Goal: Use online tool/utility: Utilize a website feature to perform a specific function

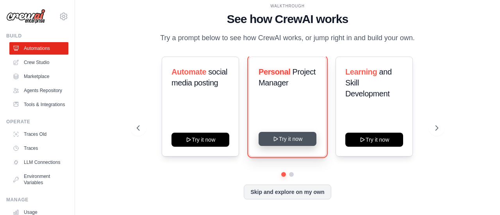
click at [292, 142] on button "Try it now" at bounding box center [287, 139] width 58 height 14
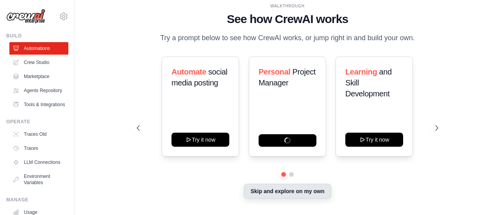
click at [319, 192] on button "Skip and explore on my own" at bounding box center [287, 191] width 87 height 15
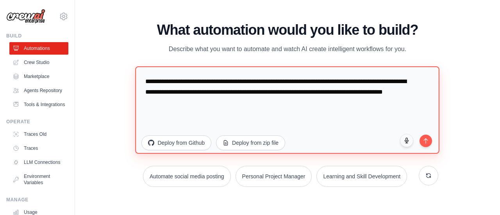
click at [249, 104] on textarea "**********" at bounding box center [287, 109] width 304 height 87
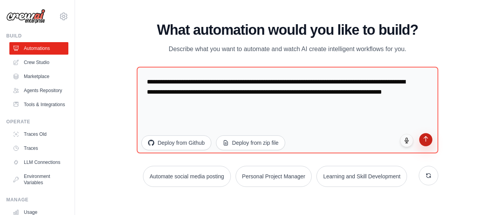
click at [429, 143] on button "submit" at bounding box center [425, 139] width 13 height 13
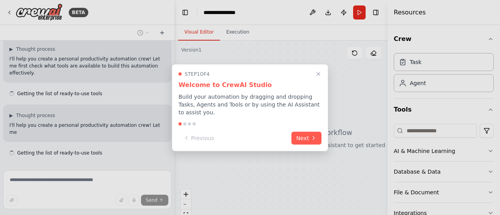
scroll to position [62, 0]
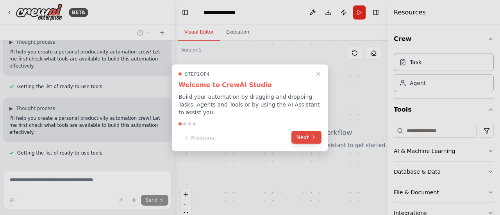
click at [309, 136] on button "Next" at bounding box center [306, 137] width 30 height 13
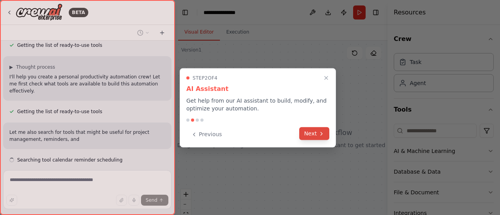
scroll to position [111, 0]
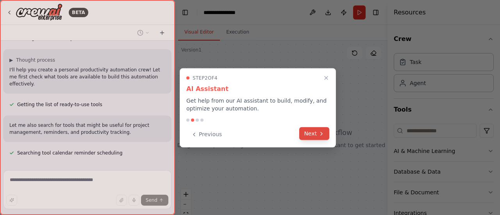
click at [310, 137] on button "Next" at bounding box center [314, 133] width 30 height 13
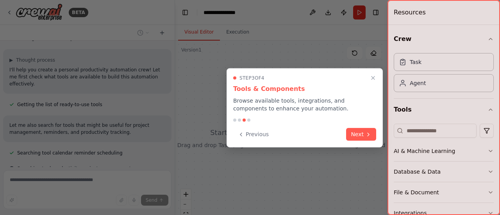
scroll to position [126, 0]
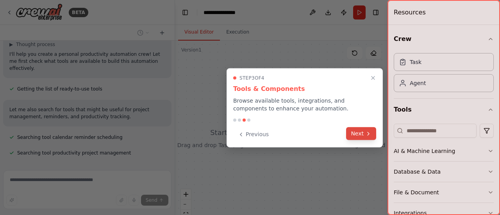
click at [366, 135] on icon at bounding box center [368, 133] width 6 height 6
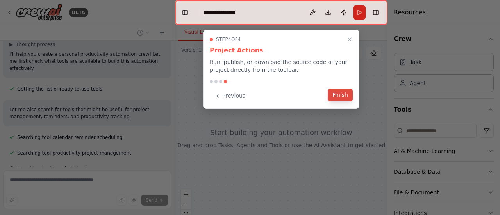
scroll to position [142, 0]
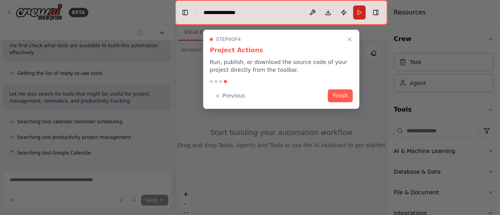
drag, startPoint x: 344, startPoint y: 93, endPoint x: 346, endPoint y: 113, distance: 20.4
click at [345, 92] on button "Finish" at bounding box center [339, 95] width 25 height 13
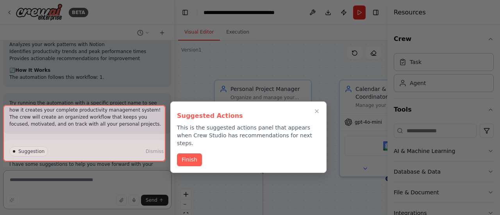
scroll to position [871, 0]
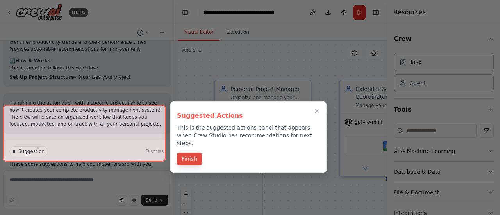
click at [194, 153] on button "Finish" at bounding box center [189, 159] width 25 height 13
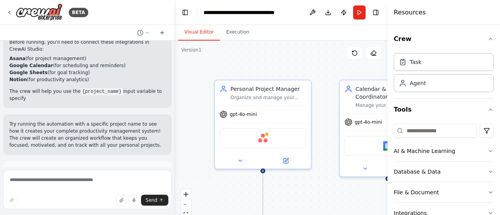
scroll to position [976, 0]
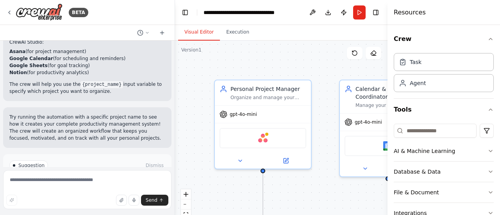
click at [95, 196] on span "Run Automation" at bounding box center [91, 199] width 38 height 6
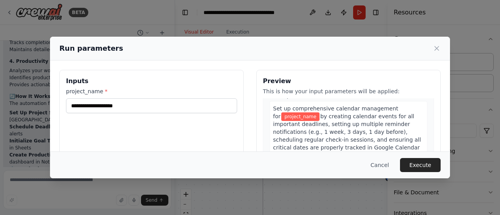
scroll to position [195, 0]
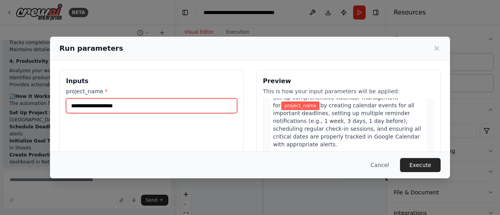
click at [123, 106] on input "project_name *" at bounding box center [151, 105] width 171 height 15
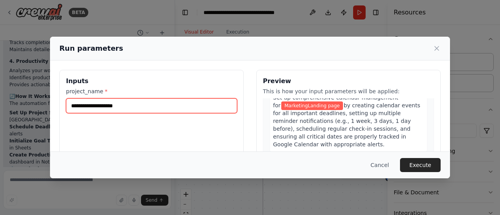
type input "**********"
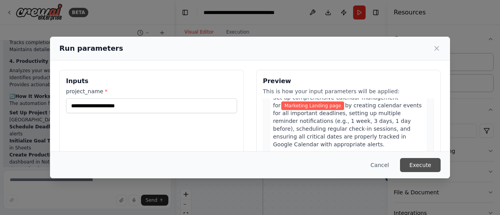
click at [427, 167] on button "Execute" at bounding box center [420, 165] width 41 height 14
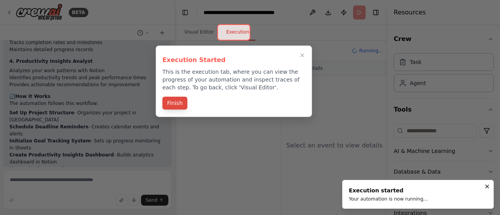
click at [173, 105] on button "Finish" at bounding box center [174, 103] width 25 height 13
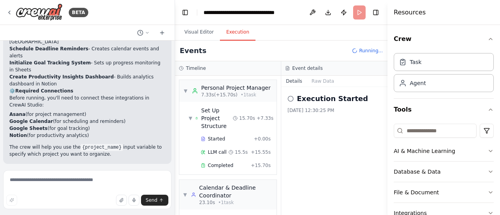
scroll to position [53, 0]
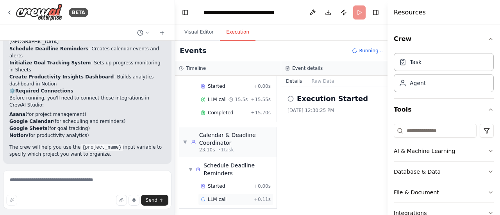
click at [214, 199] on span "LLM call" at bounding box center [217, 199] width 19 height 6
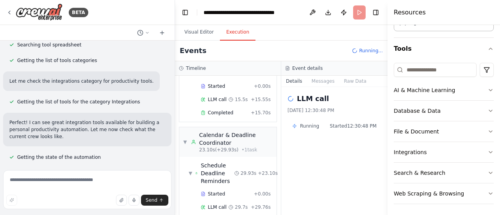
scroll to position [172, 0]
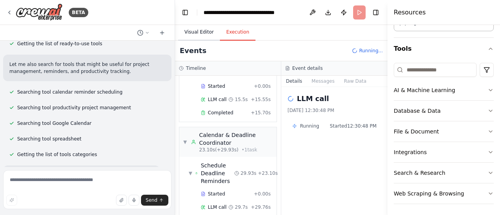
click at [189, 30] on button "Visual Editor" at bounding box center [199, 32] width 42 height 16
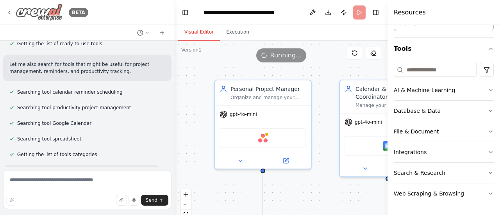
click at [9, 11] on icon at bounding box center [9, 12] width 6 height 6
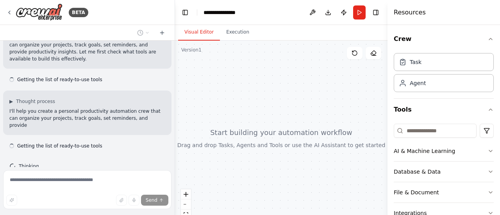
scroll to position [84, 0]
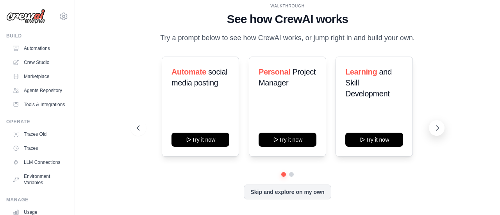
click at [442, 125] on button at bounding box center [437, 128] width 16 height 16
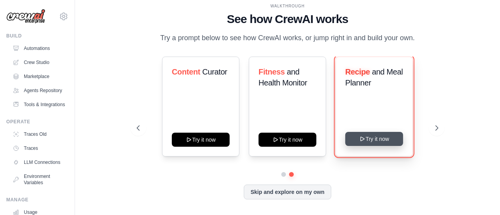
click at [383, 138] on button "Try it now" at bounding box center [374, 139] width 58 height 14
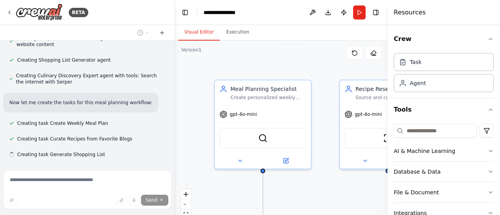
scroll to position [269, 0]
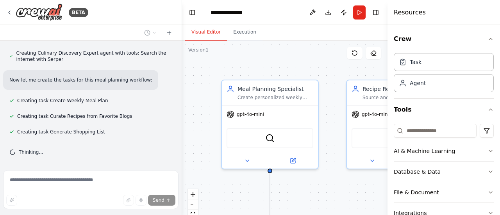
drag, startPoint x: 172, startPoint y: 147, endPoint x: 182, endPoint y: 26, distance: 121.4
click at [182, 26] on div "BETA Develop a crew that creates weekly meal plans based on your dietary prefer…" at bounding box center [250, 107] width 500 height 215
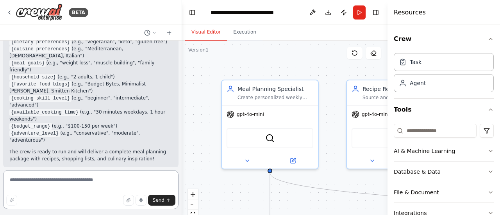
scroll to position [770, 0]
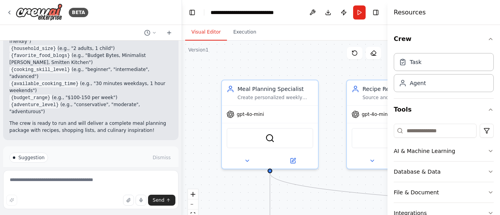
click at [87, 188] on span "Run Automation" at bounding box center [94, 191] width 38 height 6
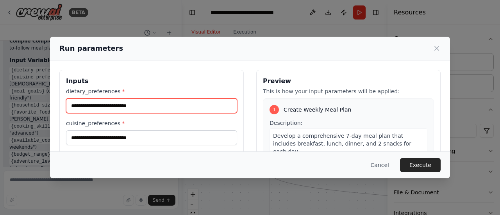
click at [137, 105] on input "dietary_preferences *" at bounding box center [151, 105] width 171 height 15
type input "****"
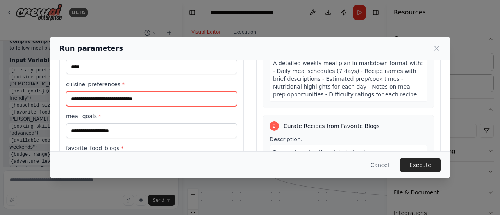
scroll to position [78, 0]
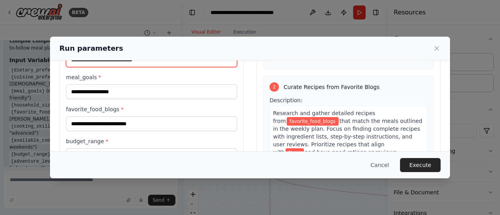
type input "**********"
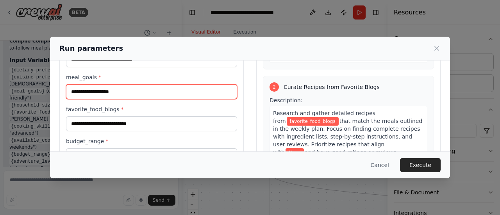
click at [176, 92] on input "meal_goals *" at bounding box center [151, 91] width 171 height 15
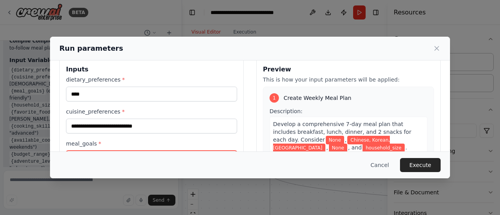
scroll to position [0, 0]
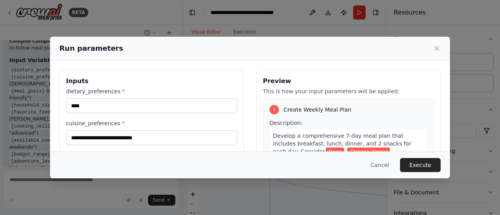
type input "****"
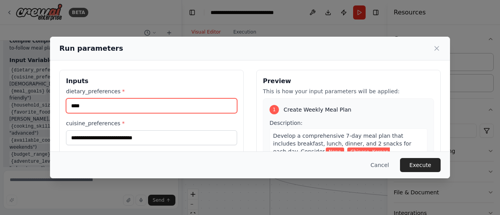
drag, startPoint x: 113, startPoint y: 106, endPoint x: 0, endPoint y: 107, distance: 112.8
click at [0, 107] on div "**********" at bounding box center [250, 107] width 500 height 215
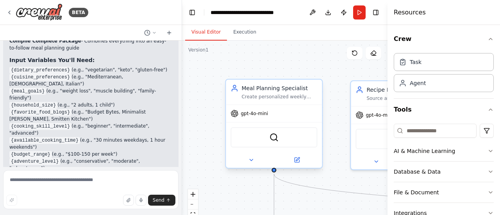
click at [261, 100] on div "Create personalized weekly meal plans based on {dietary_preferences}, {cuisine_…" at bounding box center [279, 97] width 76 height 6
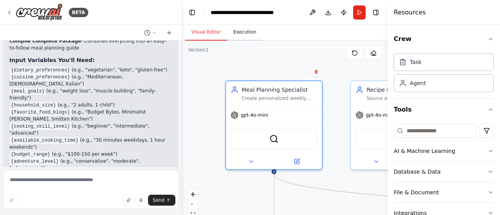
click at [239, 30] on button "Execution" at bounding box center [245, 32] width 36 height 16
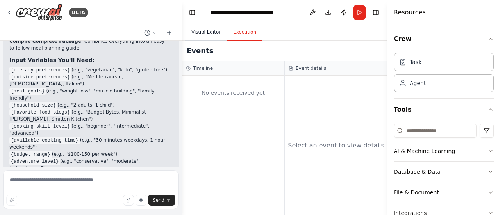
click at [198, 39] on button "Visual Editor" at bounding box center [206, 32] width 42 height 16
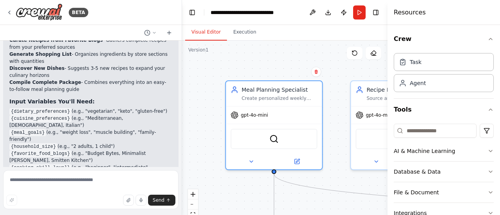
scroll to position [713, 0]
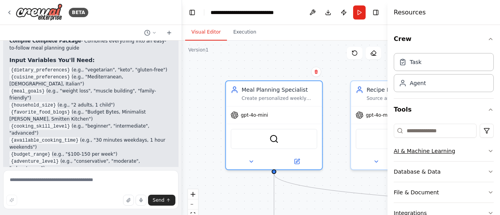
click at [487, 149] on icon "button" at bounding box center [490, 151] width 6 height 6
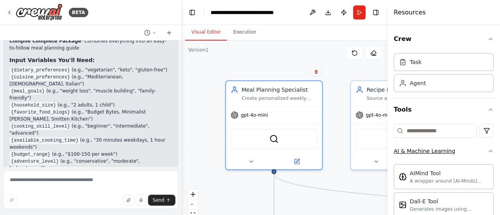
click at [487, 149] on icon "button" at bounding box center [490, 151] width 6 height 6
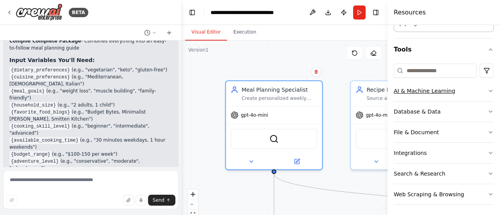
scroll to position [61, 0]
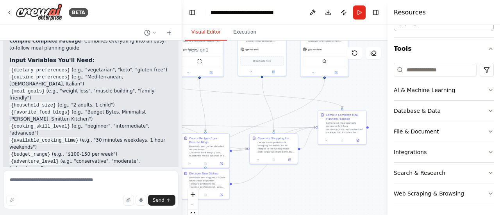
drag, startPoint x: 351, startPoint y: 191, endPoint x: 230, endPoint y: 104, distance: 149.1
click at [230, 104] on div ".deletable-edge-delete-btn { width: 20px; height: 20px; border: 0px solid #ffff…" at bounding box center [284, 138] width 205 height 195
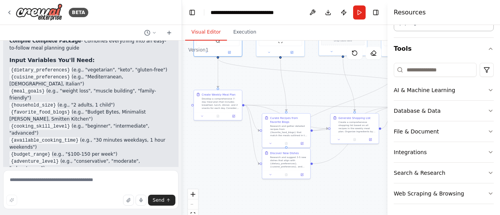
drag, startPoint x: 235, startPoint y: 107, endPoint x: 316, endPoint y: 86, distance: 83.3
click at [316, 86] on div ".deletable-edge-delete-btn { width: 20px; height: 20px; border: 0px solid #ffff…" at bounding box center [284, 138] width 205 height 195
click at [220, 98] on div "Develop a comprehensive 7-day meal plan that includes breakfast, lunch, dinner,…" at bounding box center [220, 102] width 38 height 12
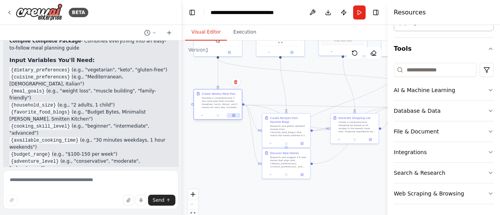
click at [233, 115] on icon at bounding box center [233, 115] width 2 height 2
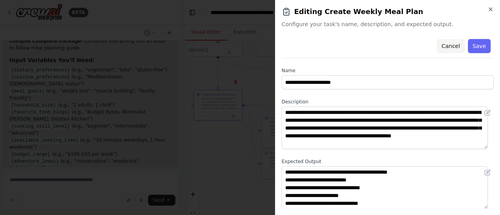
click at [448, 49] on button "Cancel" at bounding box center [450, 46] width 28 height 14
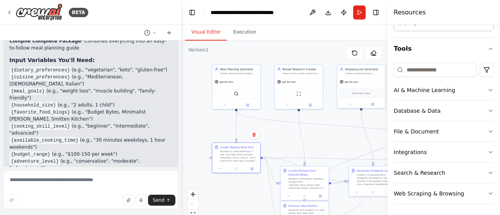
drag, startPoint x: 270, startPoint y: 92, endPoint x: 288, endPoint y: 144, distance: 55.8
click at [288, 144] on div ".deletable-edge-delete-btn { width: 20px; height: 20px; border: 0px solid #ffff…" at bounding box center [284, 138] width 205 height 195
click at [194, 13] on button "Toggle Left Sidebar" at bounding box center [192, 12] width 11 height 11
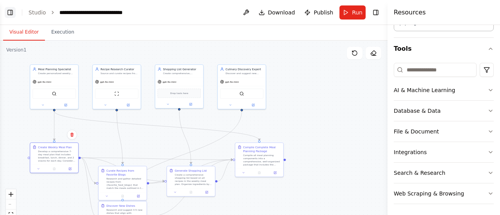
click at [13, 14] on button "Toggle Left Sidebar" at bounding box center [10, 12] width 11 height 11
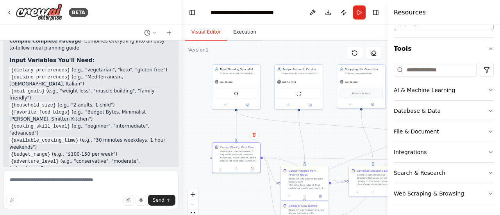
click at [229, 35] on button "Execution" at bounding box center [245, 32] width 36 height 16
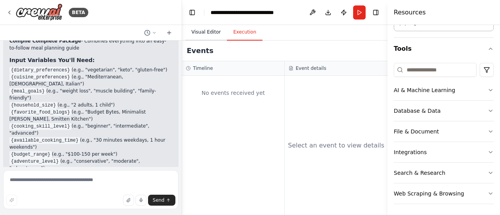
click at [194, 32] on button "Visual Editor" at bounding box center [206, 32] width 42 height 16
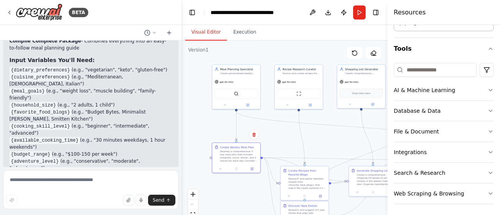
click at [49, 151] on li "{budget_range} (e.g., "$100-150 per week")" at bounding box center [90, 154] width 163 height 7
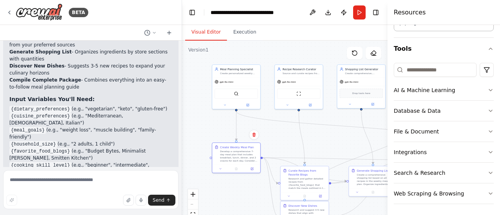
click at [60, 106] on code "{dietary_preferences}" at bounding box center [40, 109] width 62 height 7
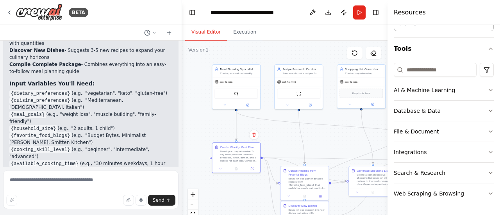
scroll to position [713, 0]
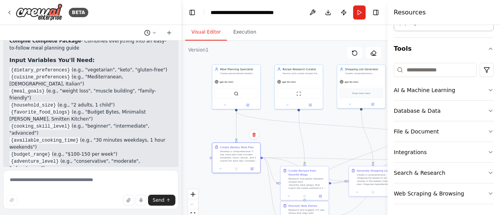
click at [155, 31] on icon at bounding box center [154, 32] width 5 height 5
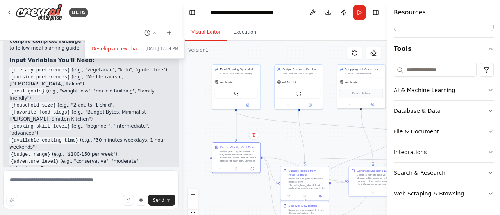
click at [154, 31] on div at bounding box center [91, 107] width 182 height 215
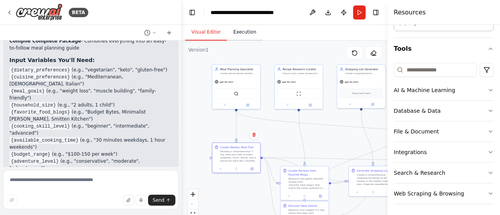
click at [251, 36] on button "Execution" at bounding box center [245, 32] width 36 height 16
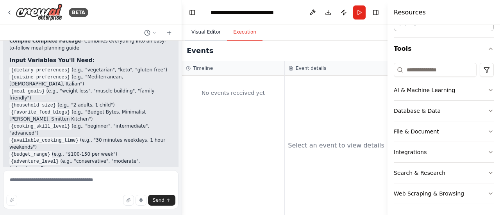
click at [207, 34] on button "Visual Editor" at bounding box center [206, 32] width 42 height 16
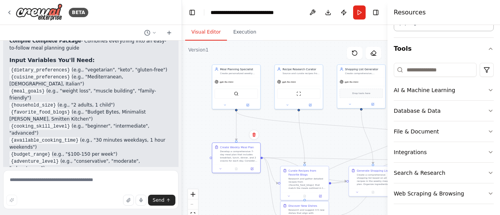
scroll to position [0, 0]
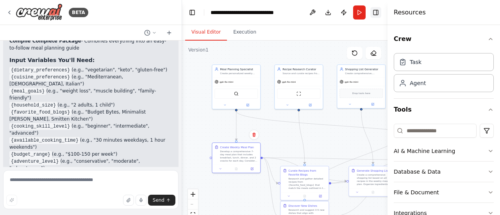
click at [376, 11] on button "Toggle Right Sidebar" at bounding box center [375, 12] width 11 height 11
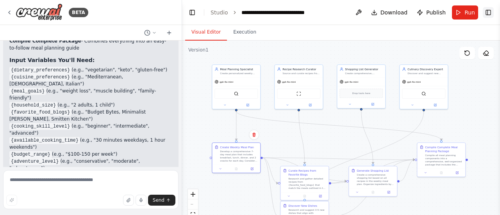
click at [488, 14] on button "Toggle Right Sidebar" at bounding box center [487, 12] width 11 height 11
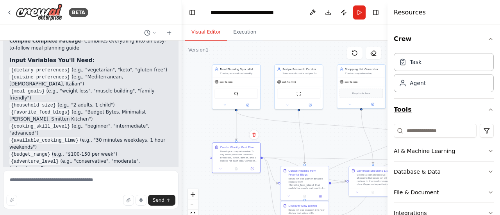
click at [487, 108] on icon "button" at bounding box center [490, 110] width 6 height 6
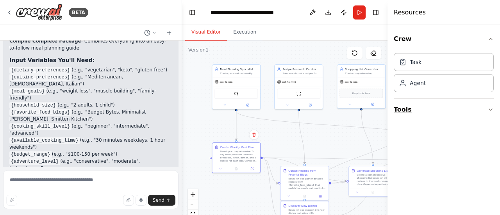
click at [485, 108] on button "Tools" at bounding box center [443, 110] width 100 height 22
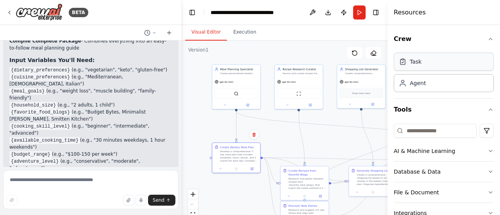
click at [436, 64] on div "Task" at bounding box center [443, 62] width 100 height 18
click at [411, 64] on div "Task" at bounding box center [415, 62] width 12 height 8
click at [414, 82] on div "Agent" at bounding box center [417, 83] width 16 height 8
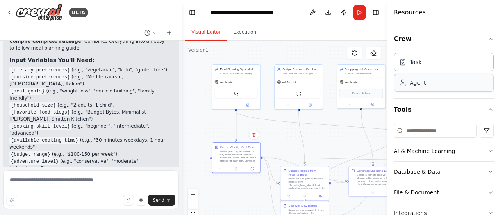
click at [414, 82] on div "Agent" at bounding box center [417, 83] width 16 height 8
click at [487, 152] on icon "button" at bounding box center [490, 151] width 6 height 6
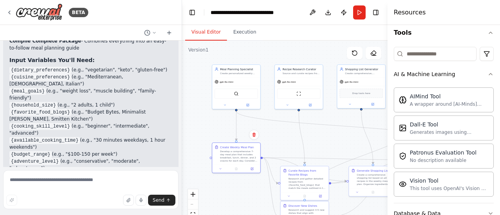
scroll to position [78, 0]
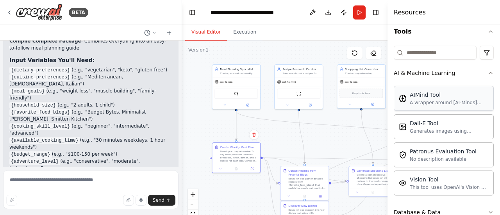
click at [437, 105] on div "AIMind Tool A wrapper around [AI-Minds](https://mindsdb.com/minds). Useful for …" at bounding box center [443, 98] width 100 height 25
click at [487, 70] on icon "button" at bounding box center [490, 73] width 6 height 6
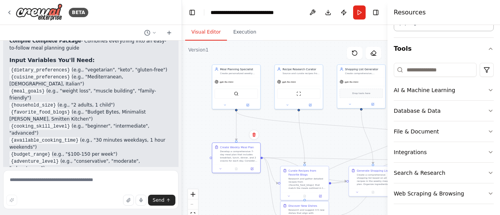
click at [94, 123] on li "{cooking_skill_level} (e.g., "beginner", "intermediate", "advanced")" at bounding box center [90, 130] width 163 height 14
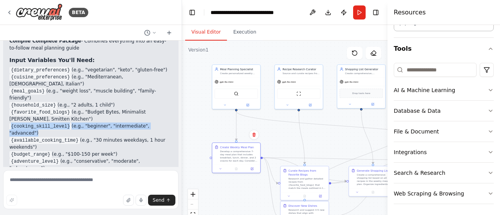
click at [94, 123] on li "{cooking_skill_level} (e.g., "beginner", "intermediate", "advanced")" at bounding box center [90, 130] width 163 height 14
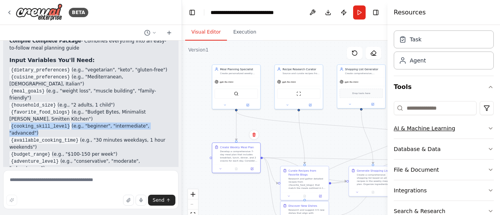
scroll to position [0, 0]
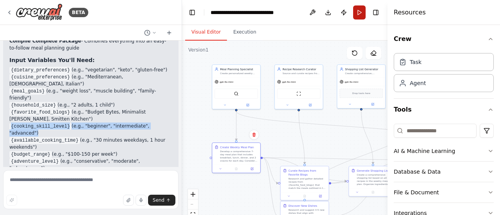
click at [362, 11] on button "Run" at bounding box center [359, 12] width 12 height 14
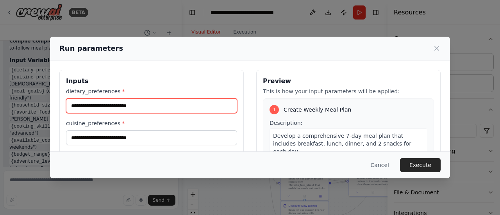
click at [209, 105] on input "dietary_preferences *" at bounding box center [151, 105] width 171 height 15
type input "****"
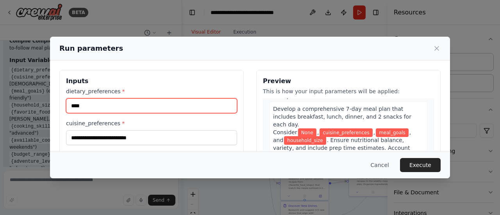
scroll to position [39, 0]
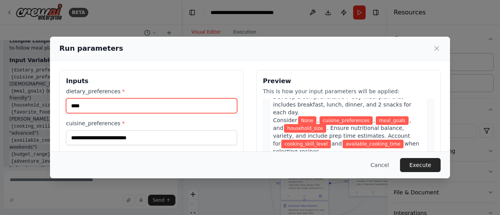
click at [112, 101] on input "****" at bounding box center [151, 105] width 171 height 15
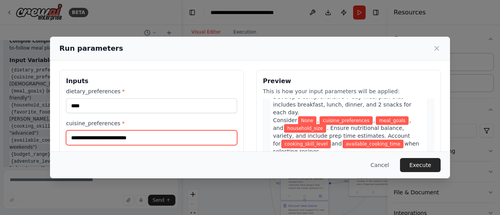
click at [140, 138] on input "cuisine_preferences *" at bounding box center [151, 137] width 171 height 15
type input "**********"
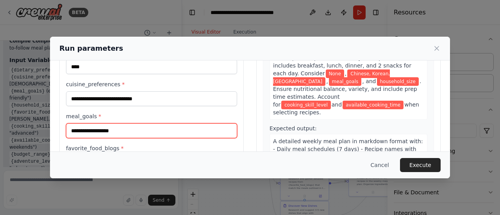
click at [166, 129] on input "meal_goals *" at bounding box center [151, 130] width 171 height 15
type input "****"
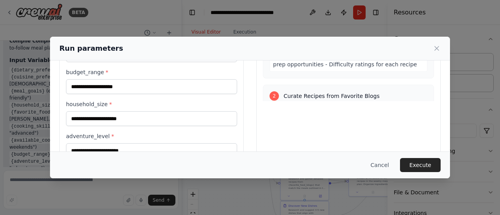
scroll to position [156, 0]
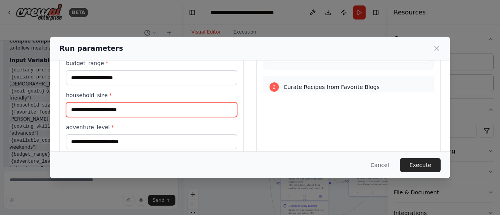
click at [183, 111] on input "household_size *" at bounding box center [151, 109] width 171 height 15
type input "*"
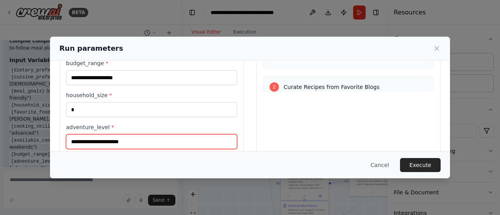
click at [145, 137] on input "adventure_level *" at bounding box center [151, 141] width 171 height 15
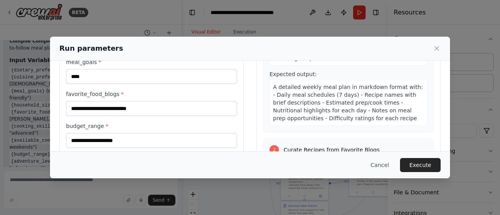
scroll to position [78, 0]
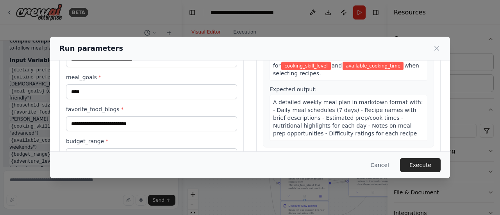
type input "*"
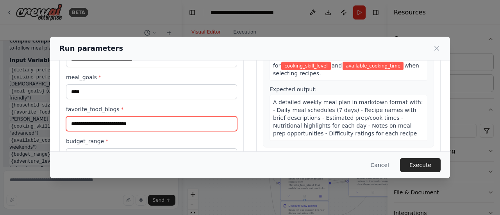
click at [186, 121] on input "favorite_food_blogs *" at bounding box center [151, 123] width 171 height 15
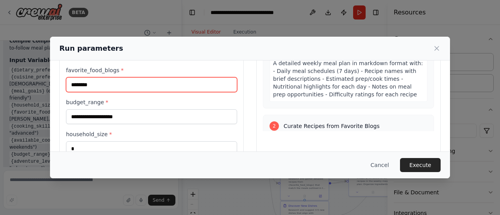
type input "********"
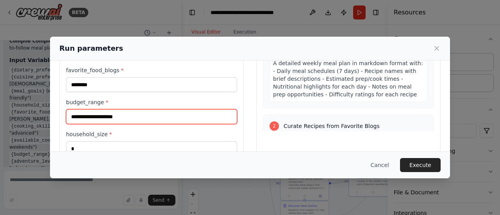
click at [199, 117] on input "budget_range *" at bounding box center [151, 116] width 171 height 15
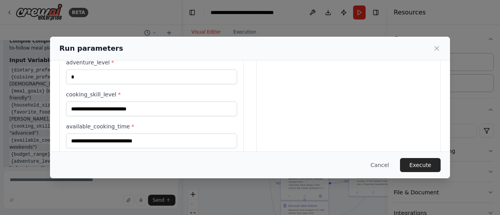
scroll to position [230, 0]
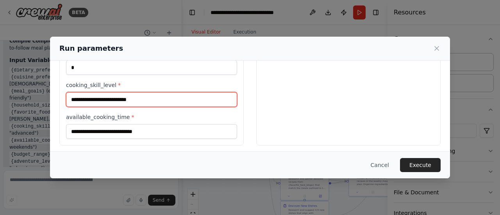
click at [150, 98] on input "cooking_skill_level *" at bounding box center [151, 99] width 171 height 15
type input "******"
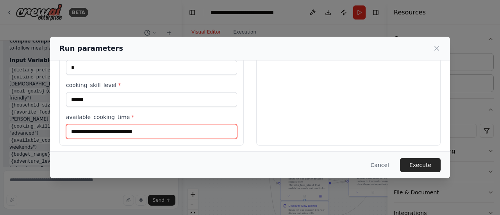
click at [177, 126] on input "available_cooking_time *" at bounding box center [151, 131] width 171 height 15
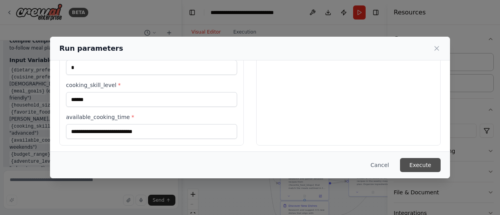
click at [427, 164] on button "Execute" at bounding box center [420, 165] width 41 height 14
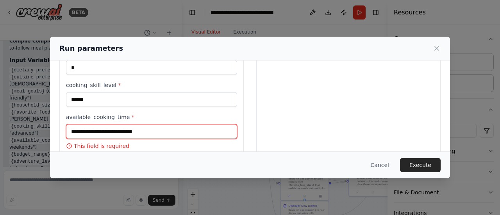
click at [177, 126] on input "available_cooking_time *" at bounding box center [151, 131] width 171 height 15
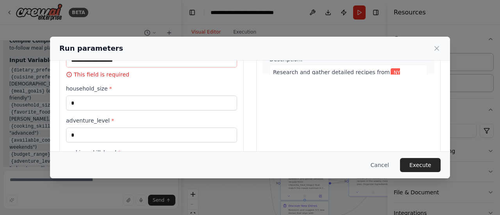
scroll to position [124, 0]
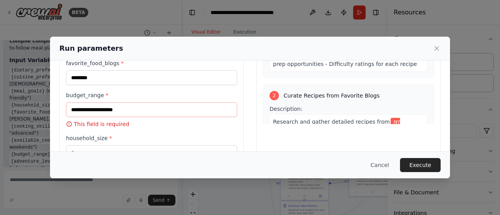
type input "****"
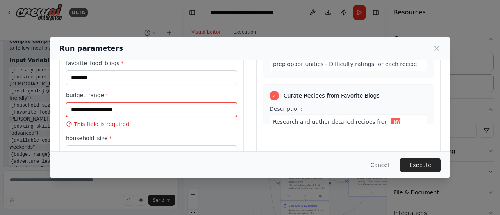
click at [175, 108] on input "budget_range *" at bounding box center [151, 109] width 171 height 15
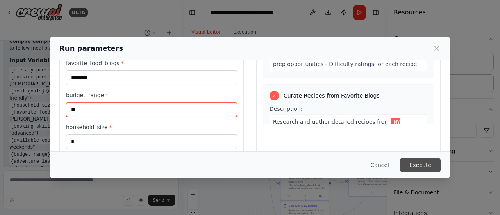
type input "**"
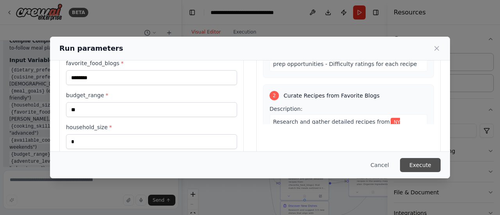
click at [431, 159] on button "Execute" at bounding box center [420, 165] width 41 height 14
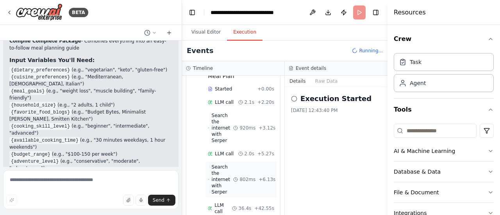
scroll to position [78, 0]
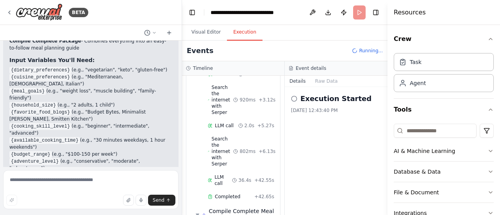
click at [296, 96] on icon at bounding box center [294, 99] width 6 height 6
click at [330, 103] on h2 "Execution Started" at bounding box center [335, 98] width 71 height 11
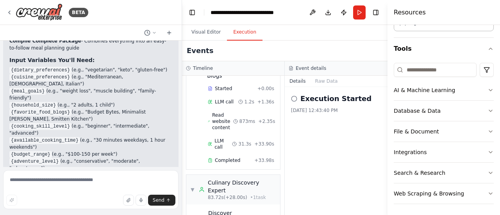
scroll to position [406, 0]
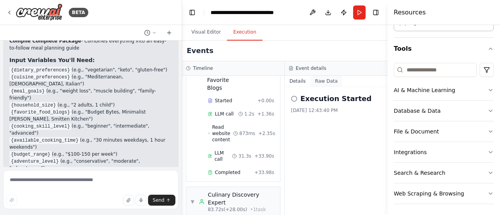
click at [328, 84] on button "Raw Data" at bounding box center [326, 81] width 32 height 11
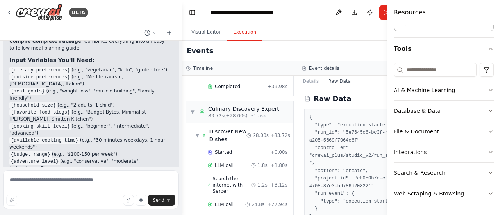
scroll to position [361, 0]
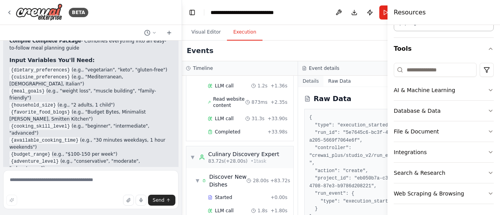
click at [302, 81] on button "Details" at bounding box center [311, 81] width 26 height 11
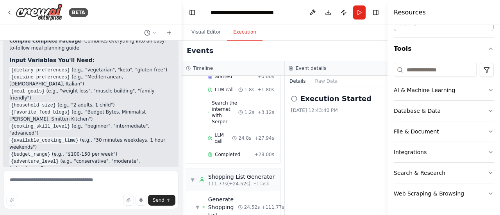
scroll to position [601, 0]
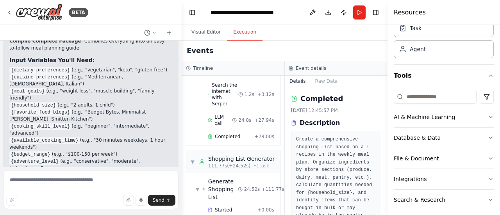
scroll to position [0, 0]
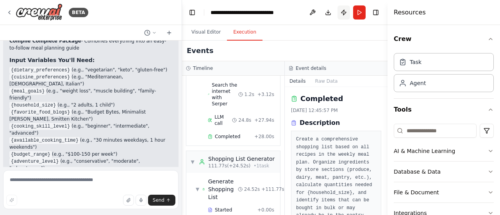
click at [345, 9] on button "Publish" at bounding box center [343, 12] width 12 height 14
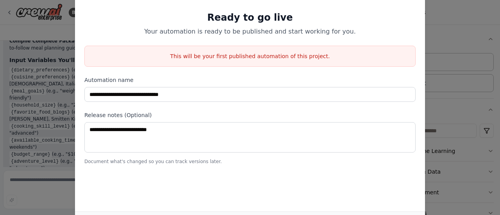
click at [465, 39] on div "**********" at bounding box center [250, 107] width 500 height 215
click at [59, 30] on div "**********" at bounding box center [250, 107] width 500 height 215
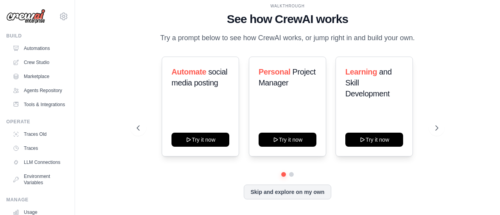
click at [126, 76] on div "WALKTHROUGH See how [PERSON_NAME] works Try a prompt below to see how [PERSON_N…" at bounding box center [287, 107] width 400 height 199
